Goal: Information Seeking & Learning: Learn about a topic

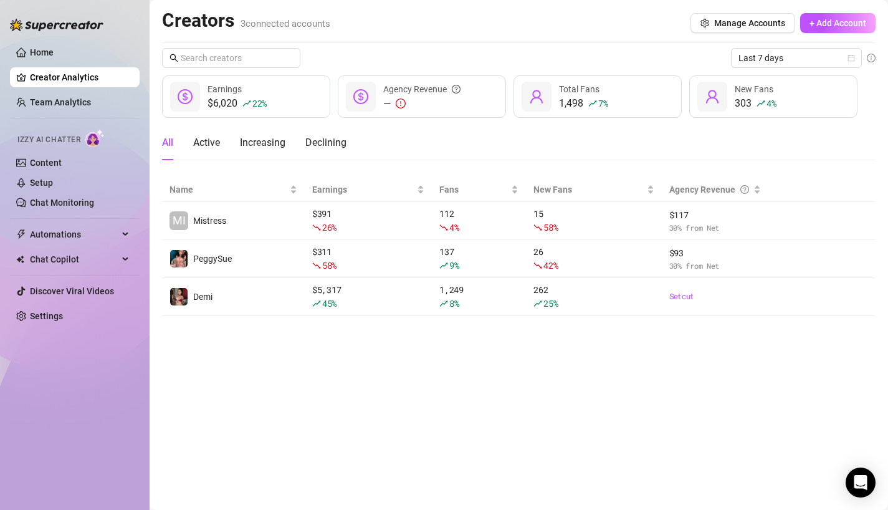
click at [59, 112] on ul "Home Creator Analytics Team Analytics Izzy AI Chatter Content Setup Chat Monito…" at bounding box center [75, 184] width 130 height 294
click at [69, 102] on link "Team Analytics" at bounding box center [60, 102] width 61 height 10
